Goal: Task Accomplishment & Management: Use online tool/utility

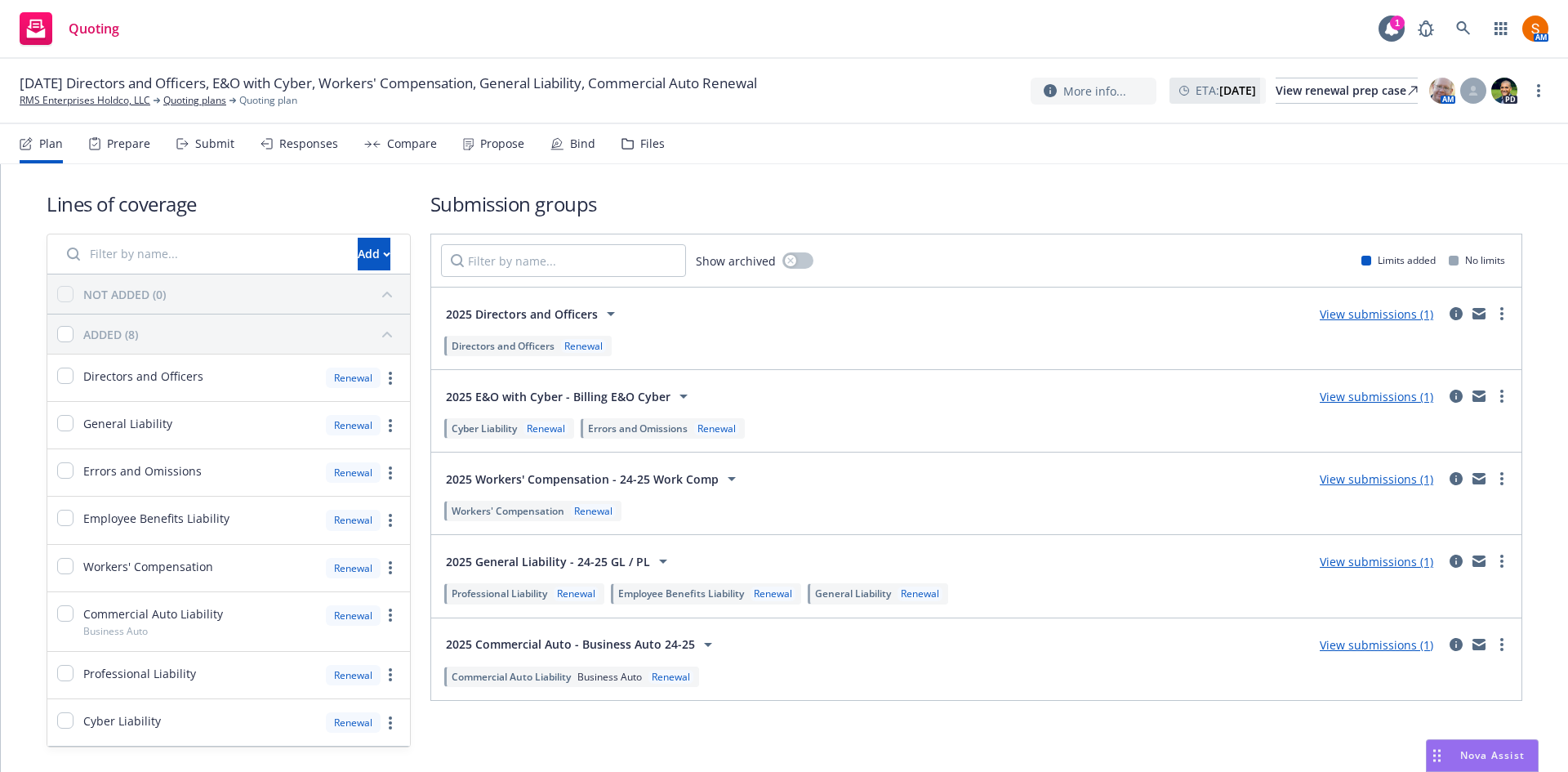
click at [495, 155] on div "Propose" at bounding box center [493, 144] width 61 height 39
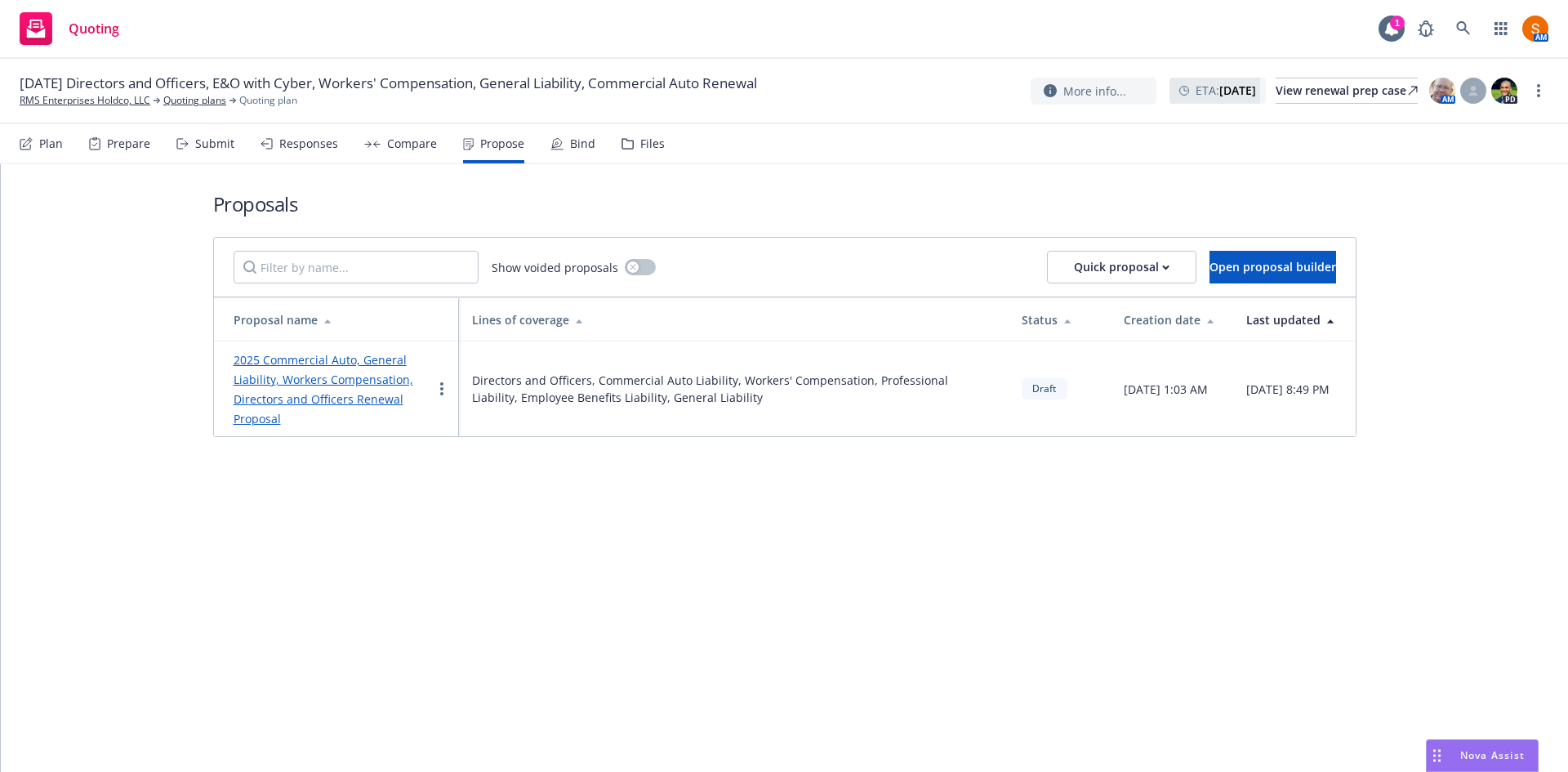
click at [350, 386] on link "2025 Commercial Auto, General Liability, Workers Compensation, Directors and Of…" at bounding box center [323, 389] width 179 height 75
